Goal: Task Accomplishment & Management: Manage account settings

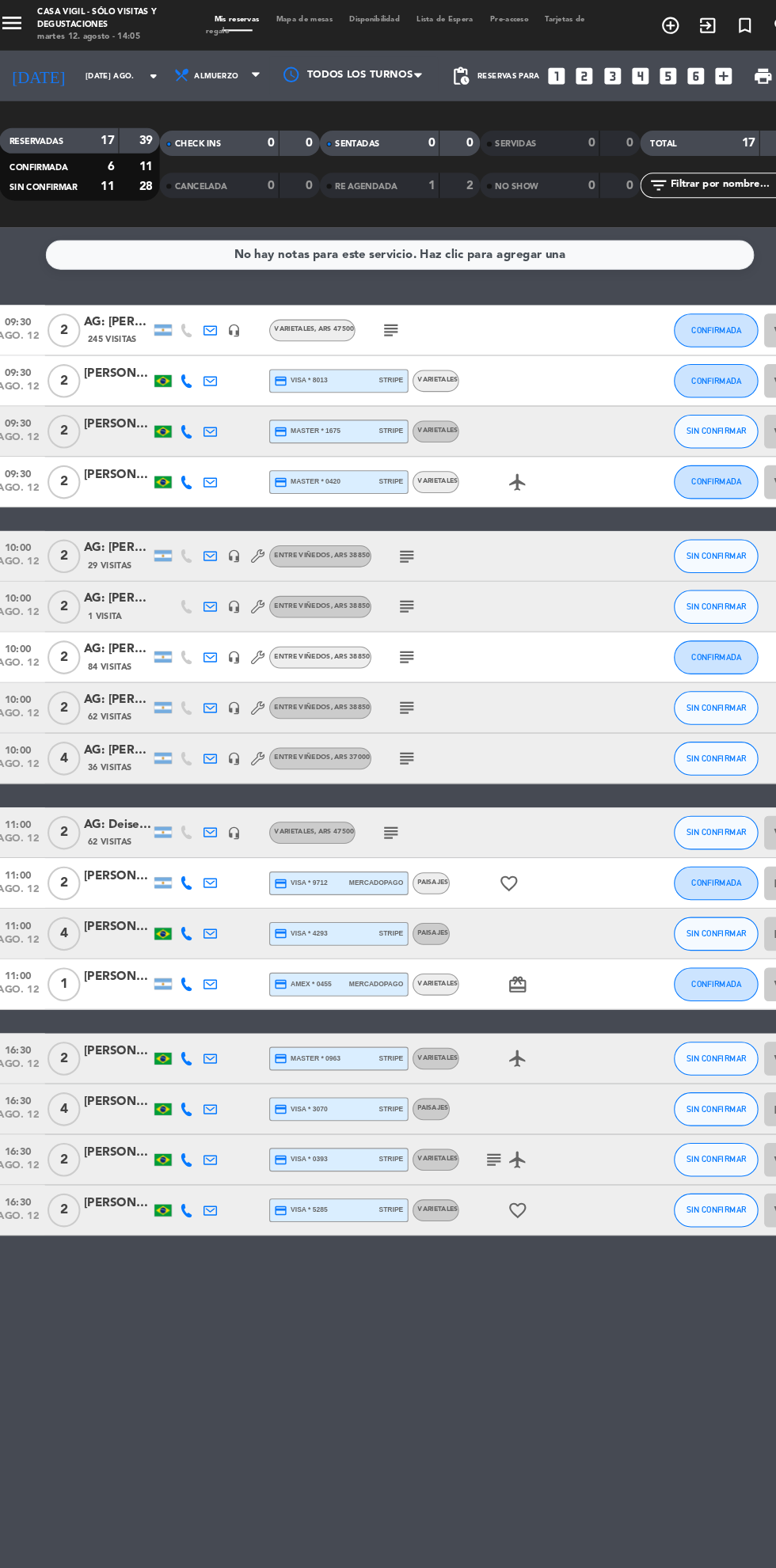
click at [16, 37] on button "menu" at bounding box center [24, 24] width 24 height 28
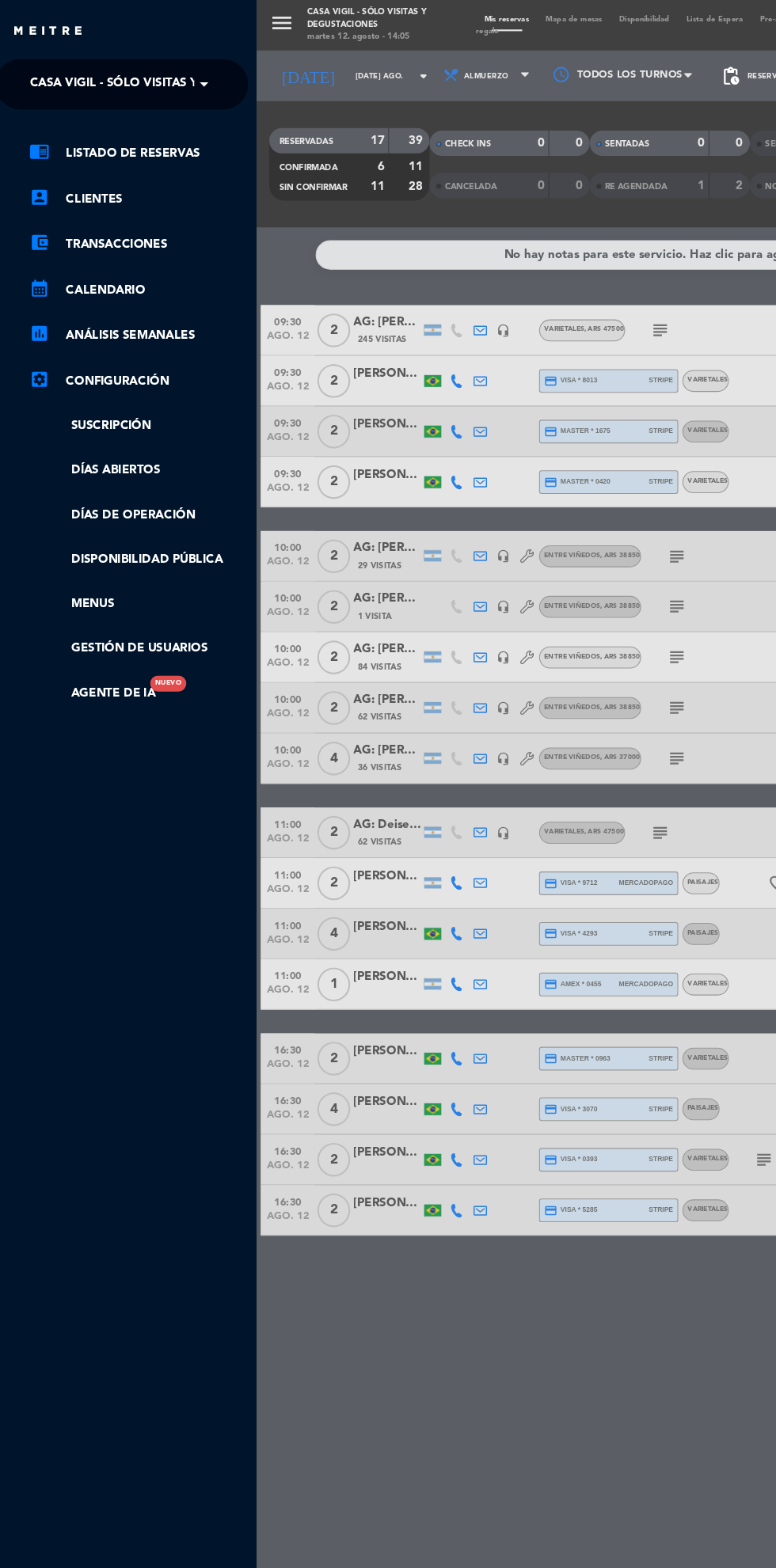
click at [204, 80] on span at bounding box center [208, 79] width 27 height 33
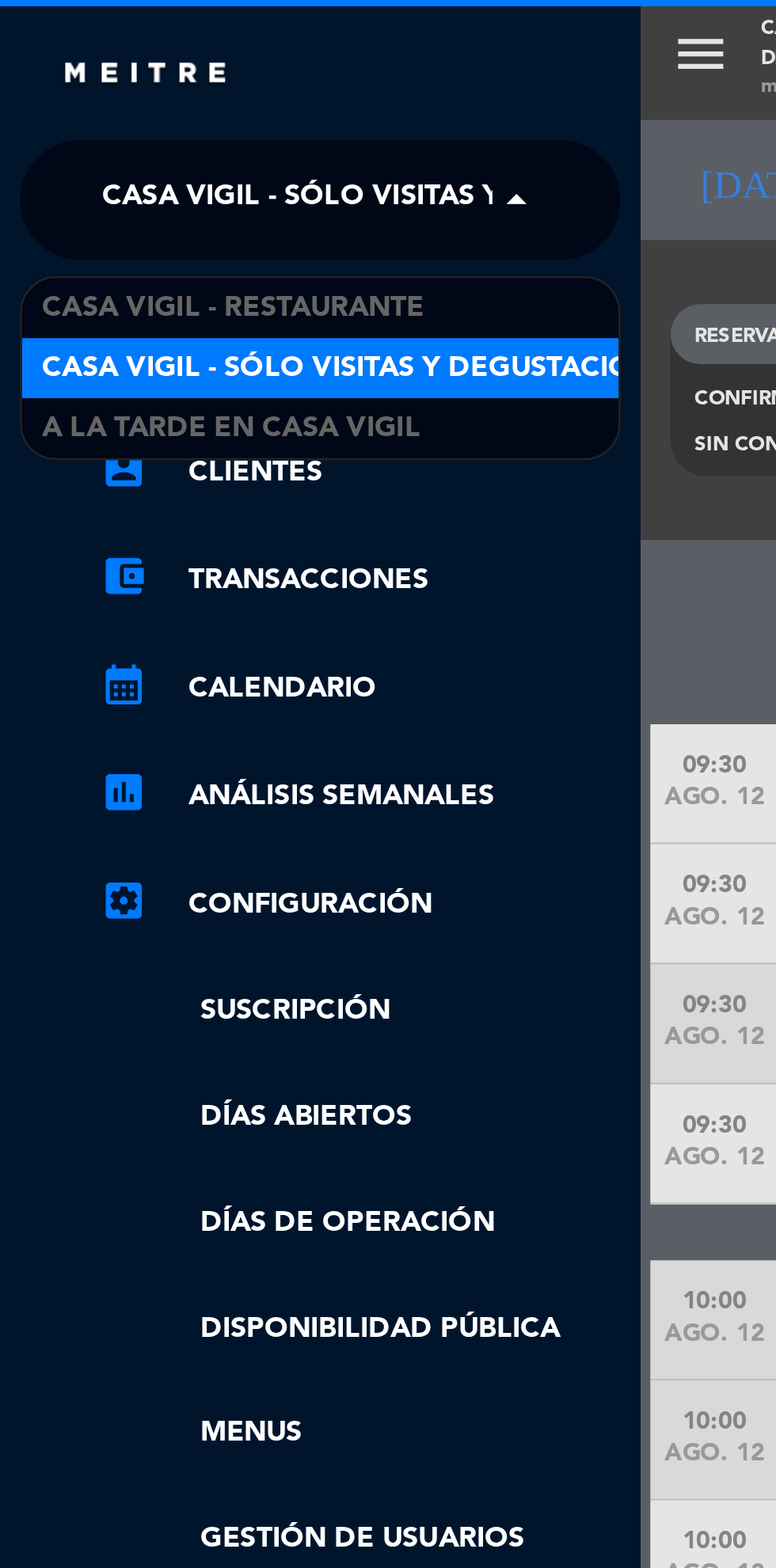
click at [167, 171] on div "A la tarde en Casa Vigil" at bounding box center [127, 169] width 236 height 24
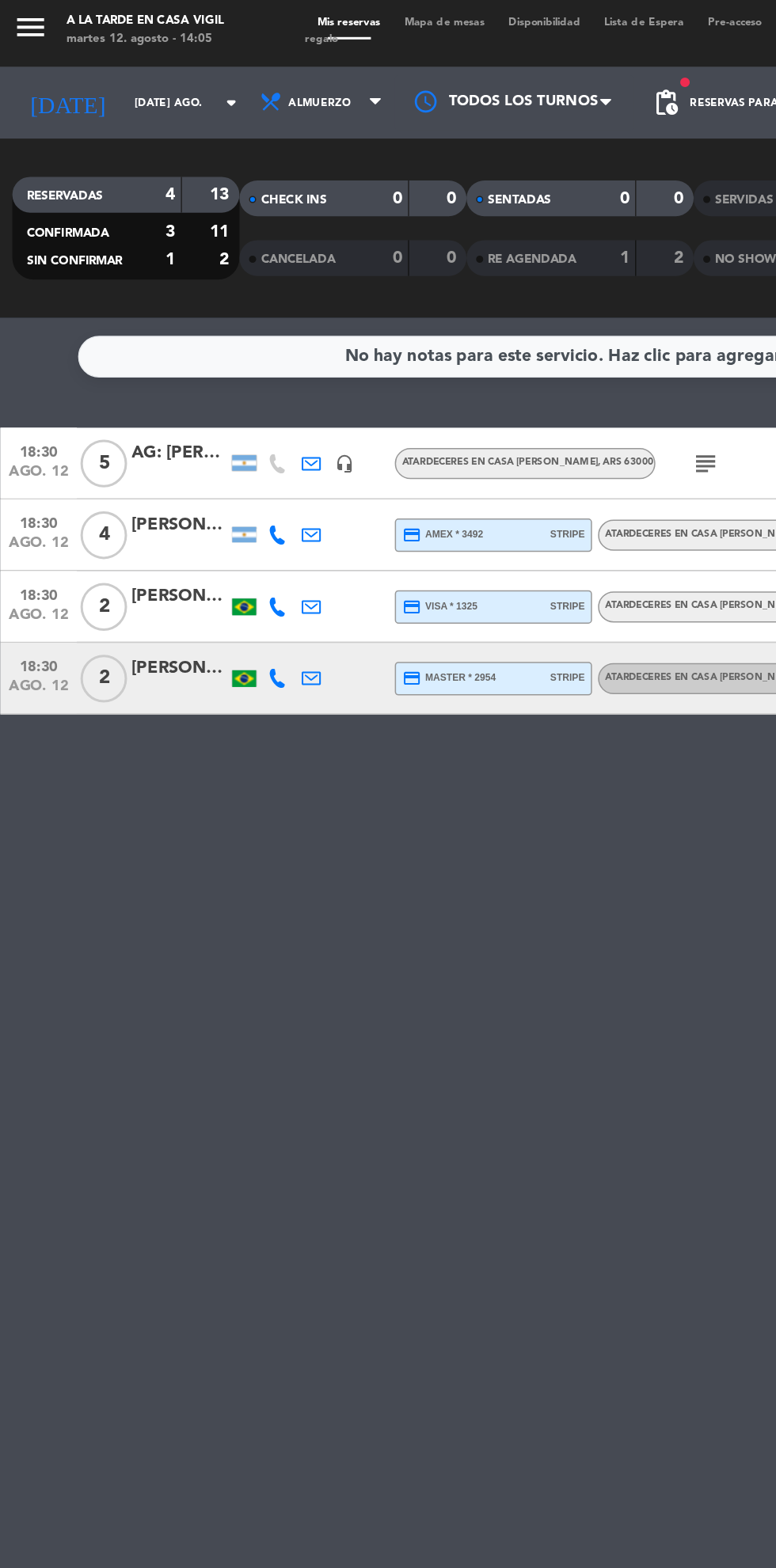
click at [104, 71] on input "[DATE] ago." at bounding box center [135, 71] width 99 height 24
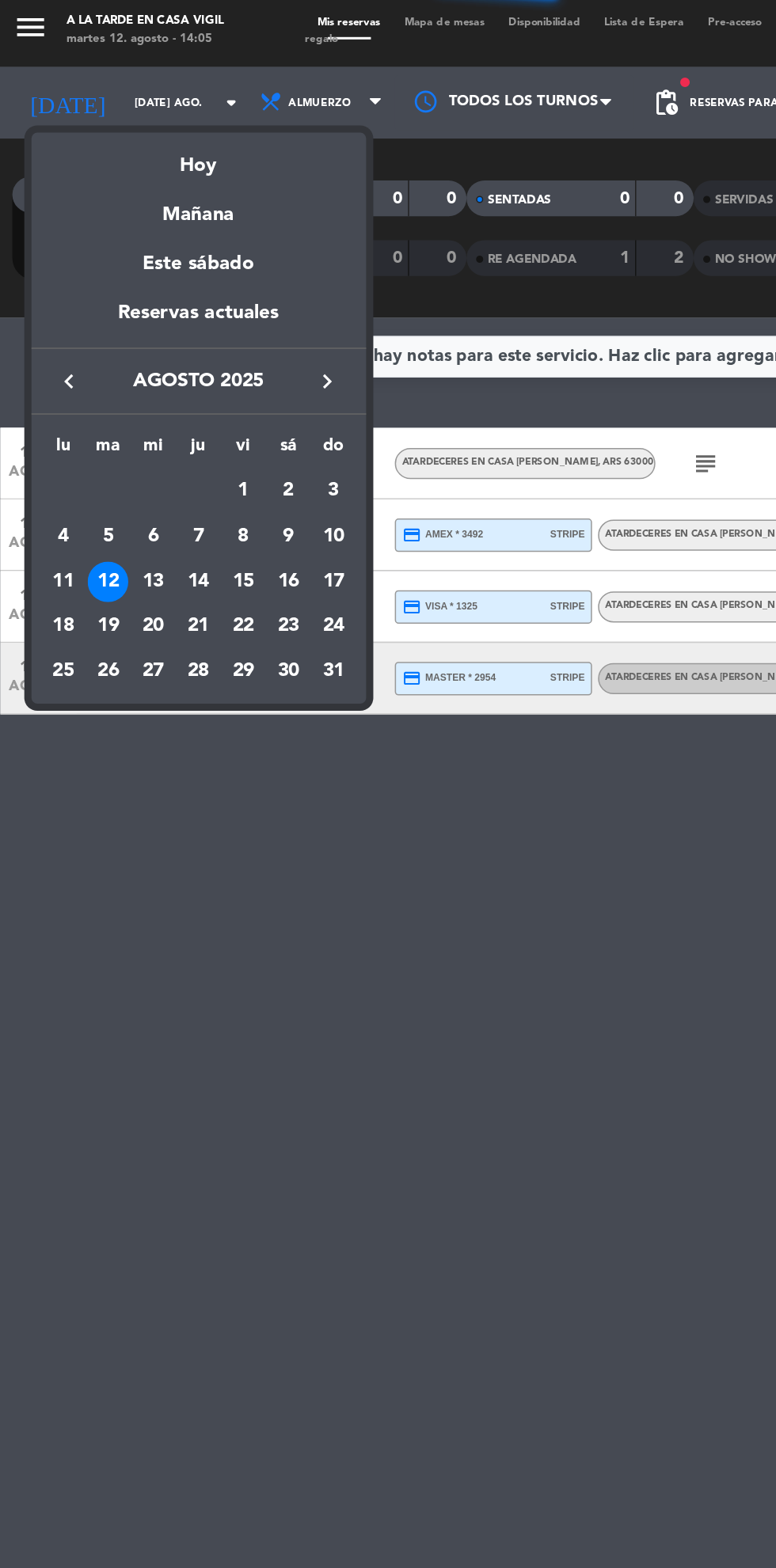
click at [213, 626] on div at bounding box center [388, 784] width 776 height 1568
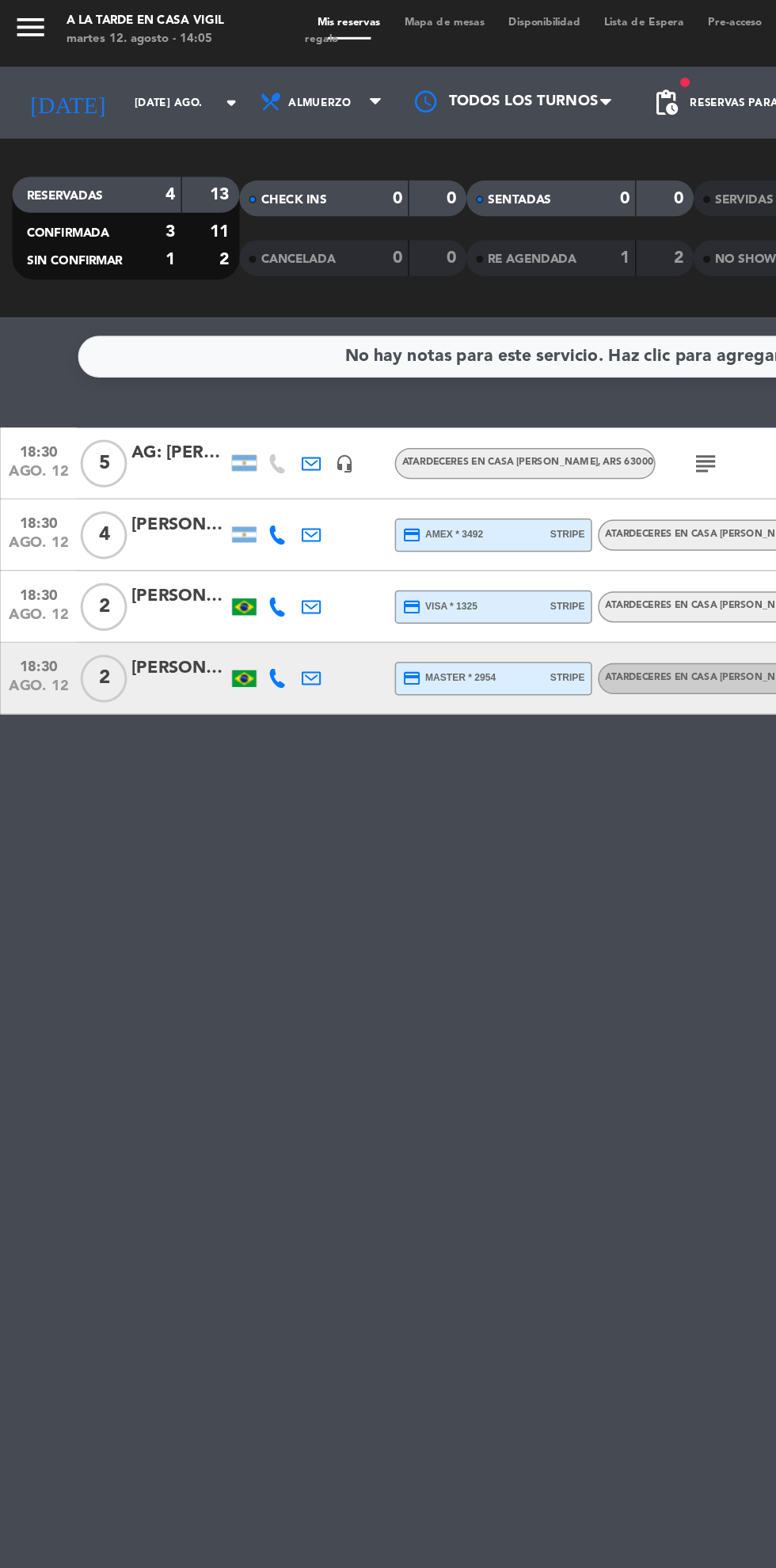
click at [27, 33] on icon "menu" at bounding box center [24, 22] width 24 height 24
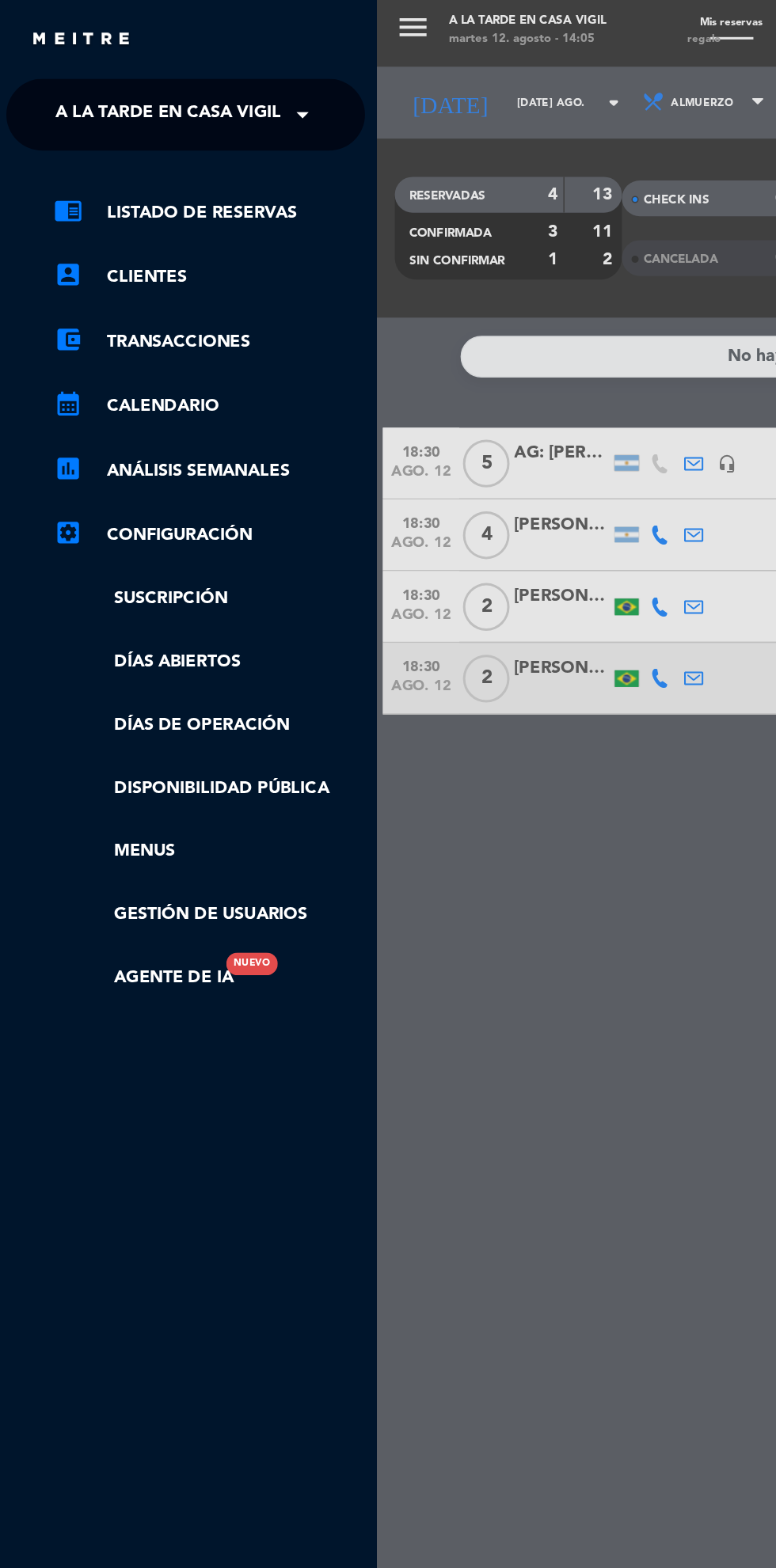
click at [200, 76] on span at bounding box center [208, 79] width 27 height 33
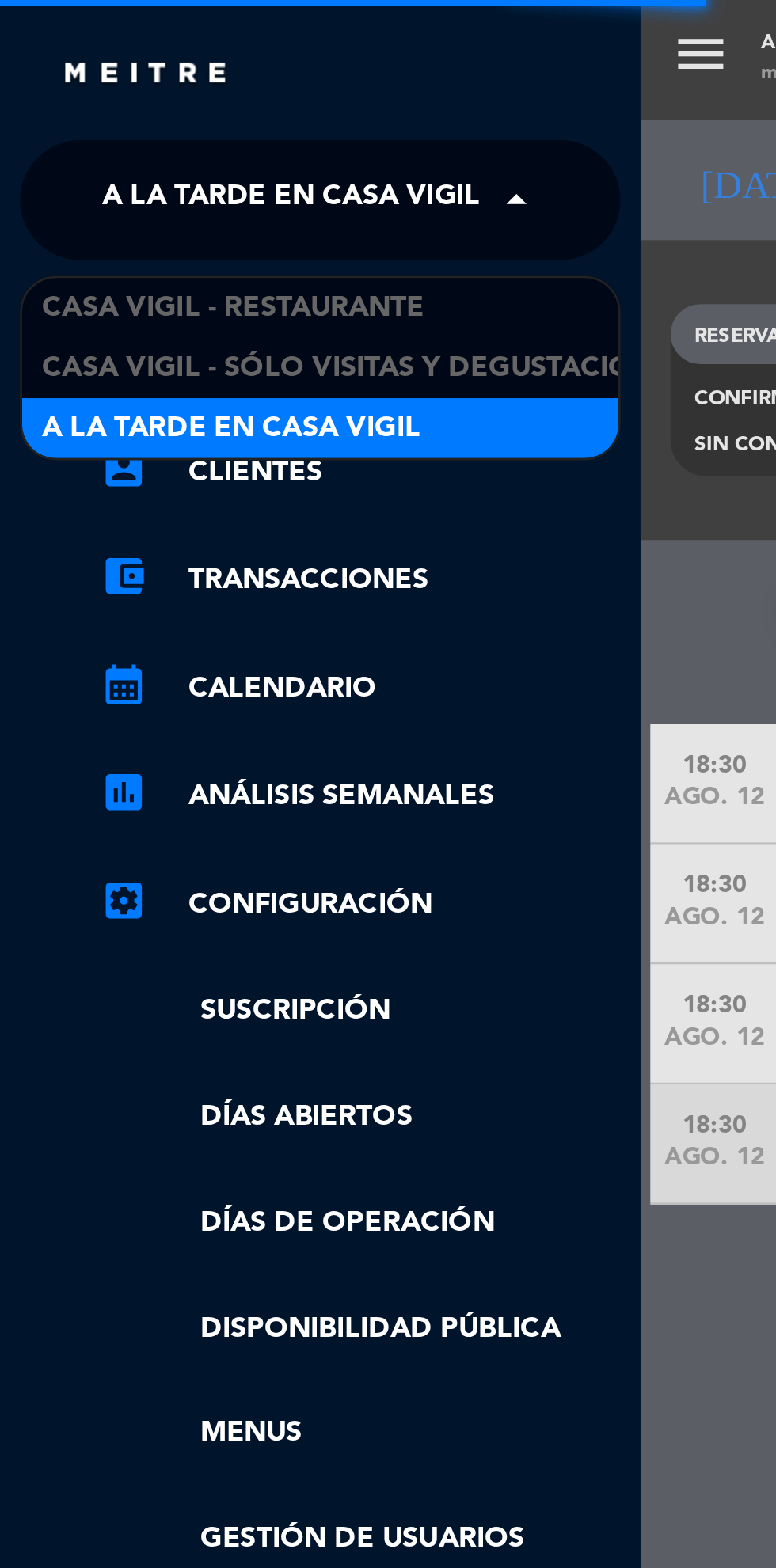
click at [154, 122] on span "Casa Vigil - Restaurante" at bounding box center [91, 122] width 151 height 18
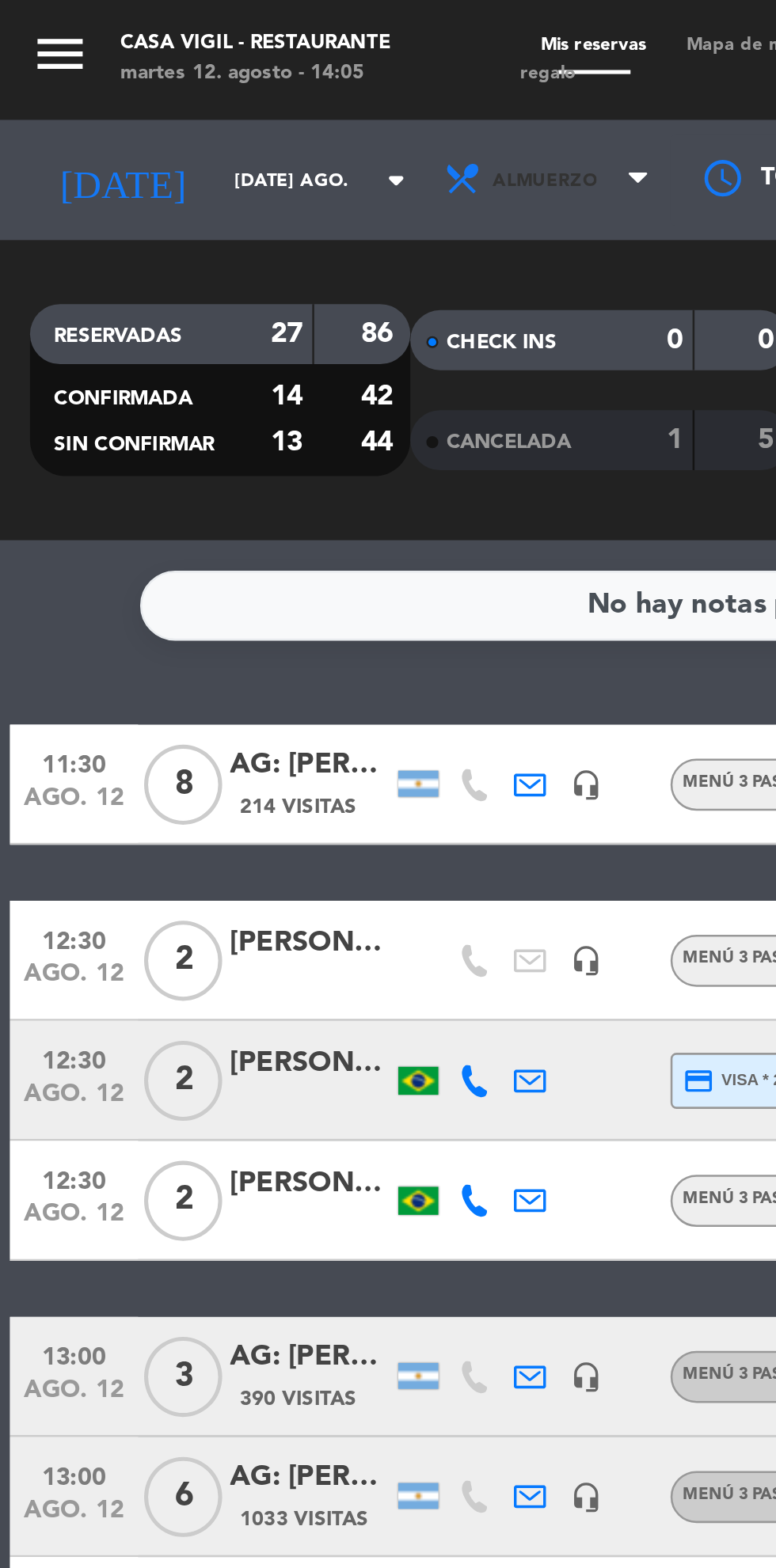
click at [228, 77] on span "Almuerzo" at bounding box center [217, 71] width 95 height 35
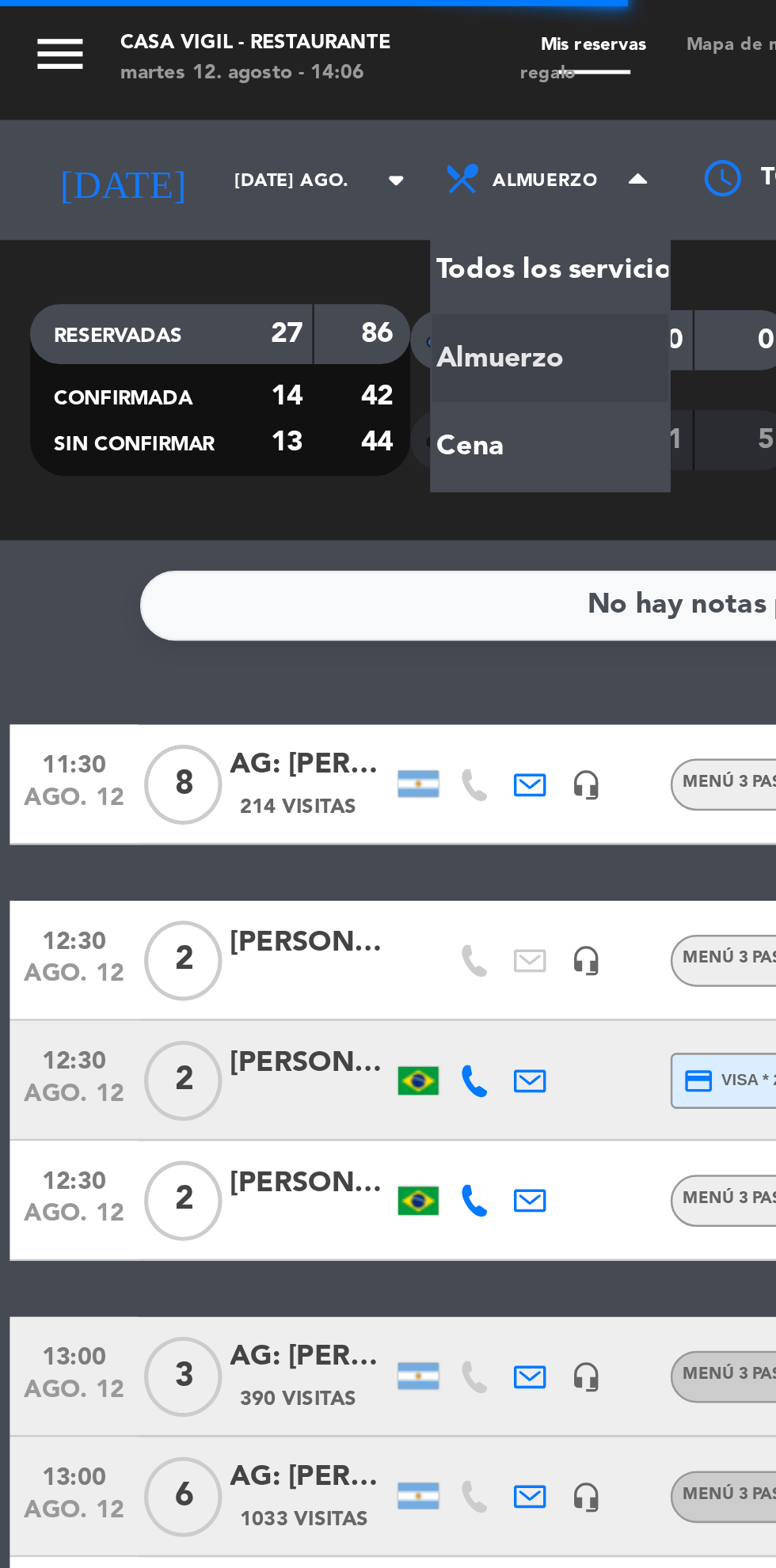
click at [231, 181] on div "menu Casa [PERSON_NAME] - Restaurante martes 12. agosto - 14:06 Mis reservas Ma…" at bounding box center [388, 107] width 776 height 213
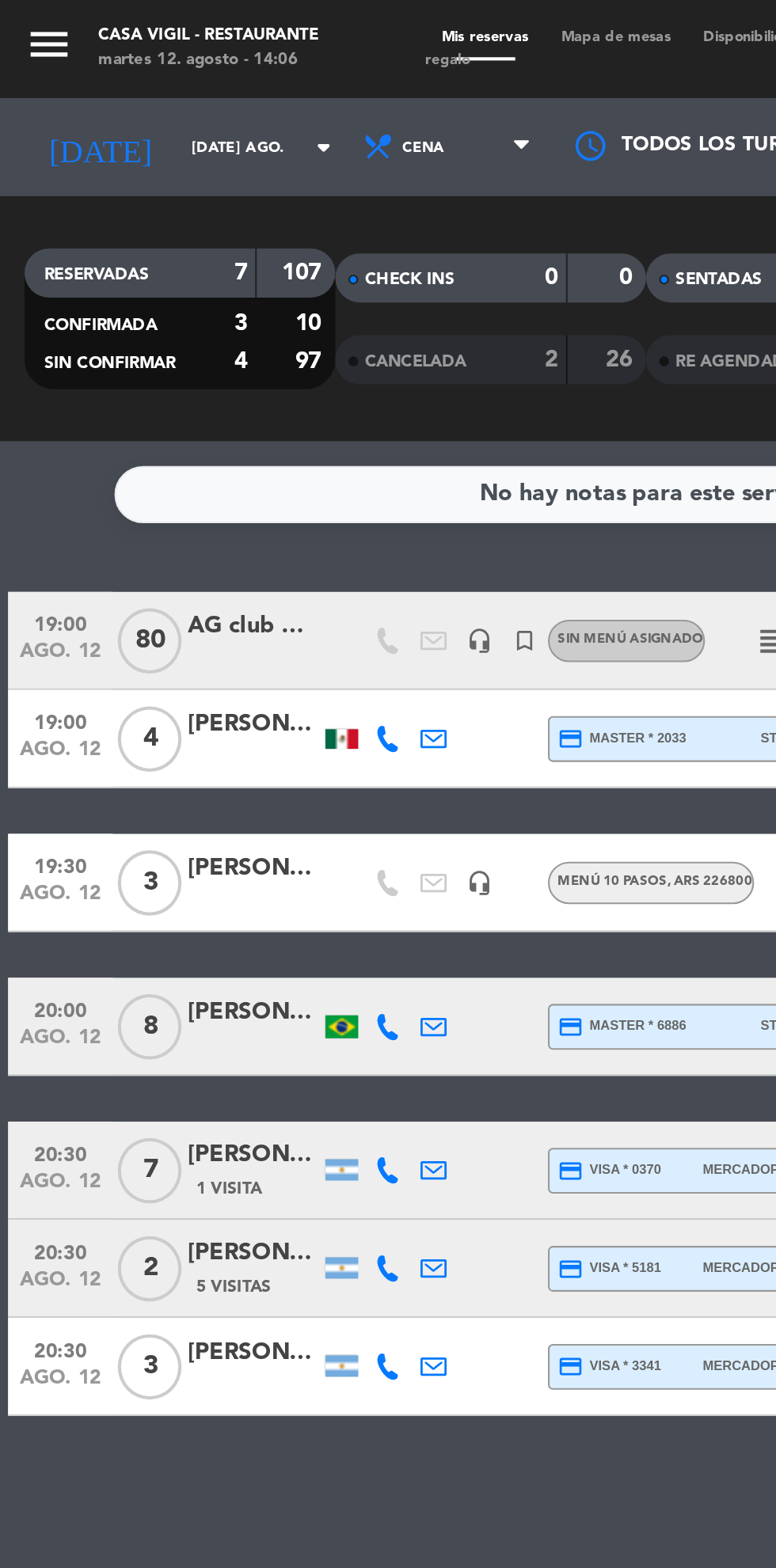
click at [127, 564] on div "[PERSON_NAME]" at bounding box center [123, 559] width 63 height 18
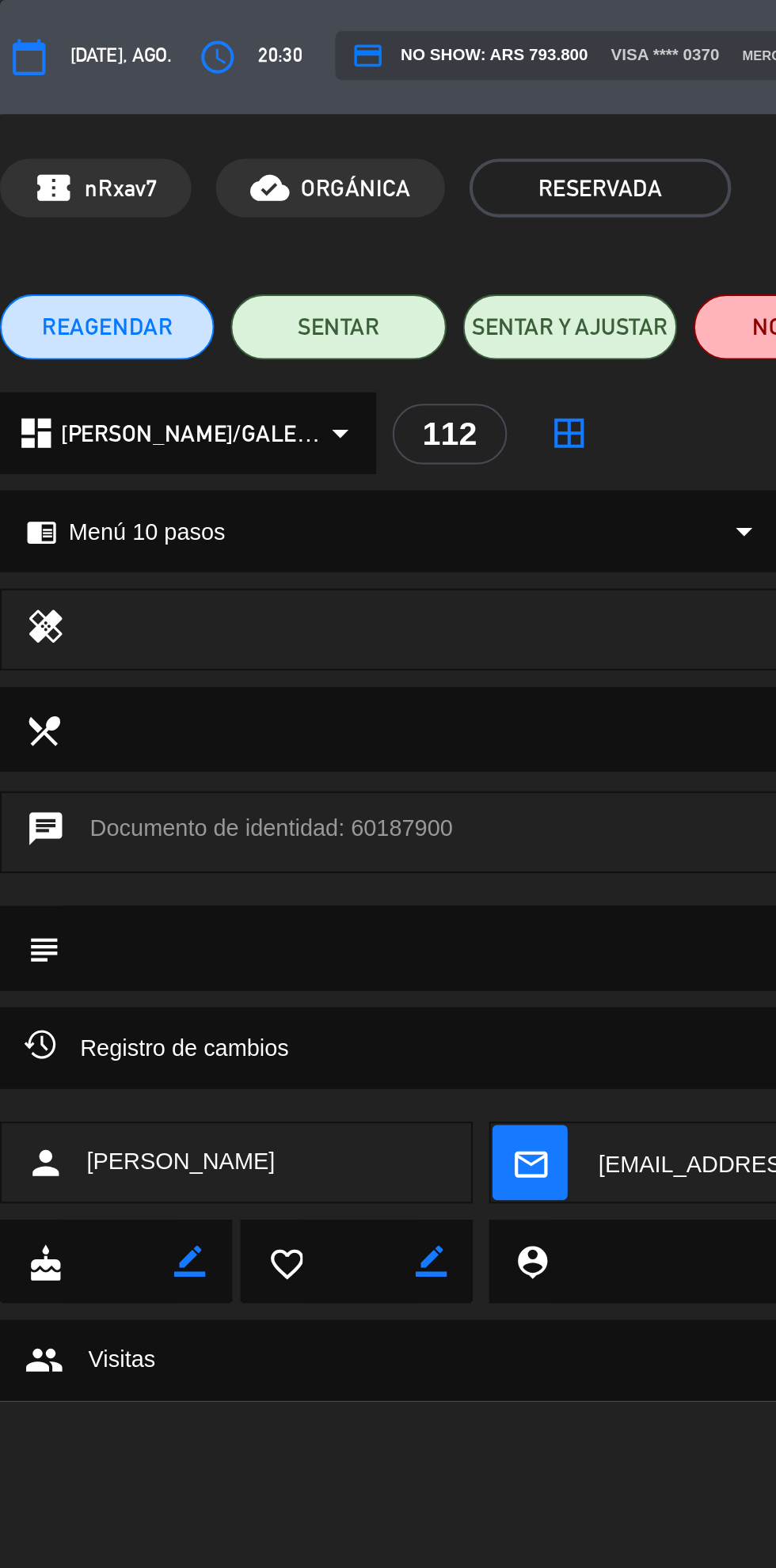
click at [234, 510] on div "Registro de cambios arrow_drop_down" at bounding box center [387, 506] width 752 height 19
